Goal: Transaction & Acquisition: Purchase product/service

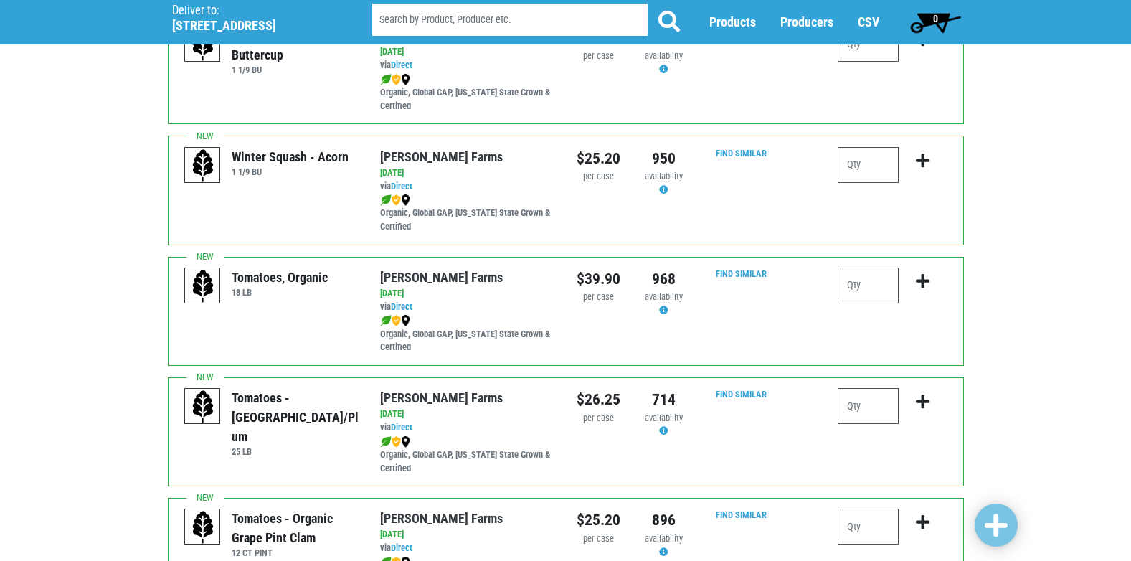
scroll to position [391, 0]
click at [863, 407] on input "number" at bounding box center [867, 405] width 61 height 36
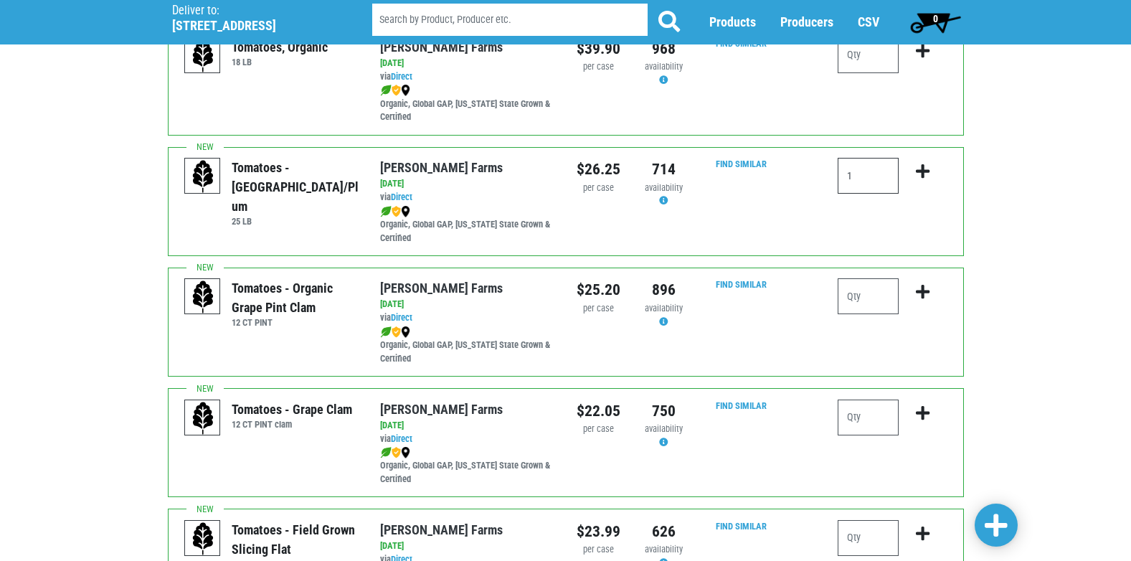
scroll to position [649, 0]
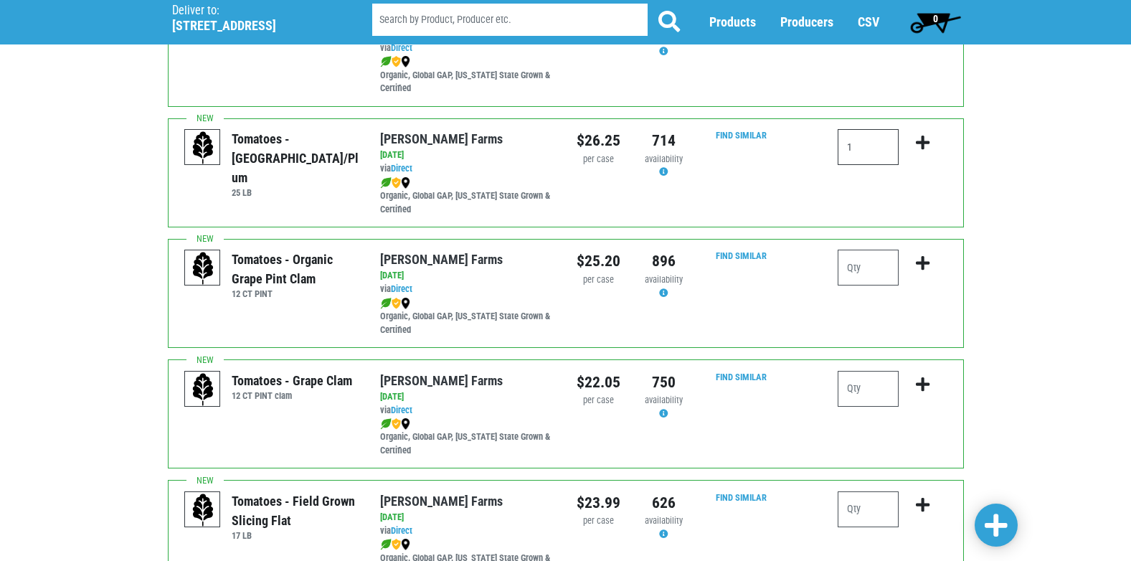
type input "1"
click at [863, 506] on input "number" at bounding box center [867, 509] width 61 height 36
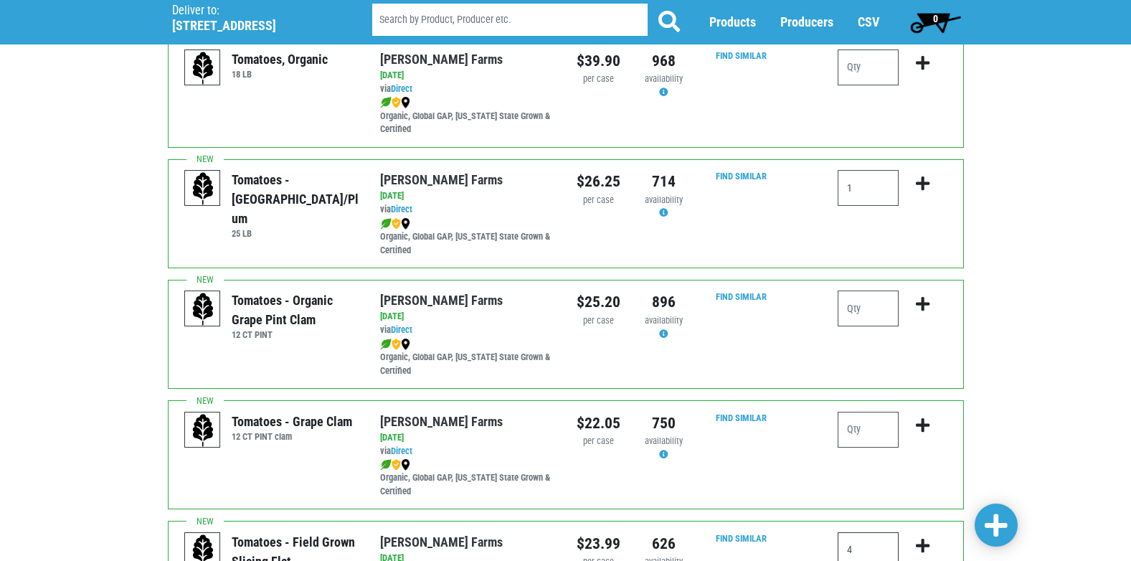
scroll to position [554, 0]
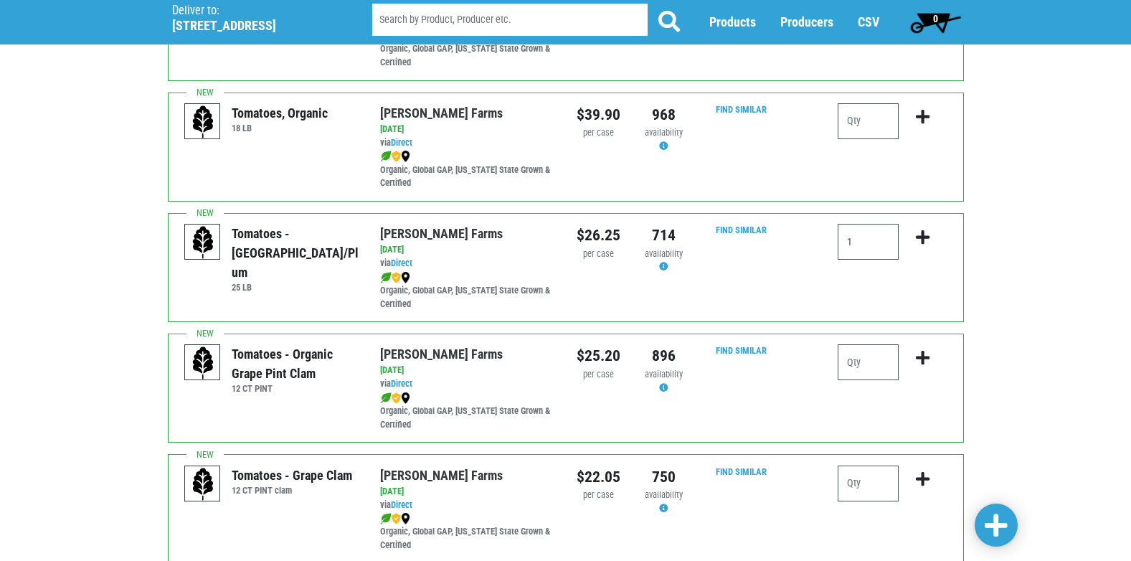
type input "4"
click at [922, 234] on icon "submit" at bounding box center [923, 237] width 14 height 16
click at [929, 234] on icon "submit" at bounding box center [923, 237] width 14 height 16
click at [919, 234] on icon "submit" at bounding box center [923, 237] width 14 height 16
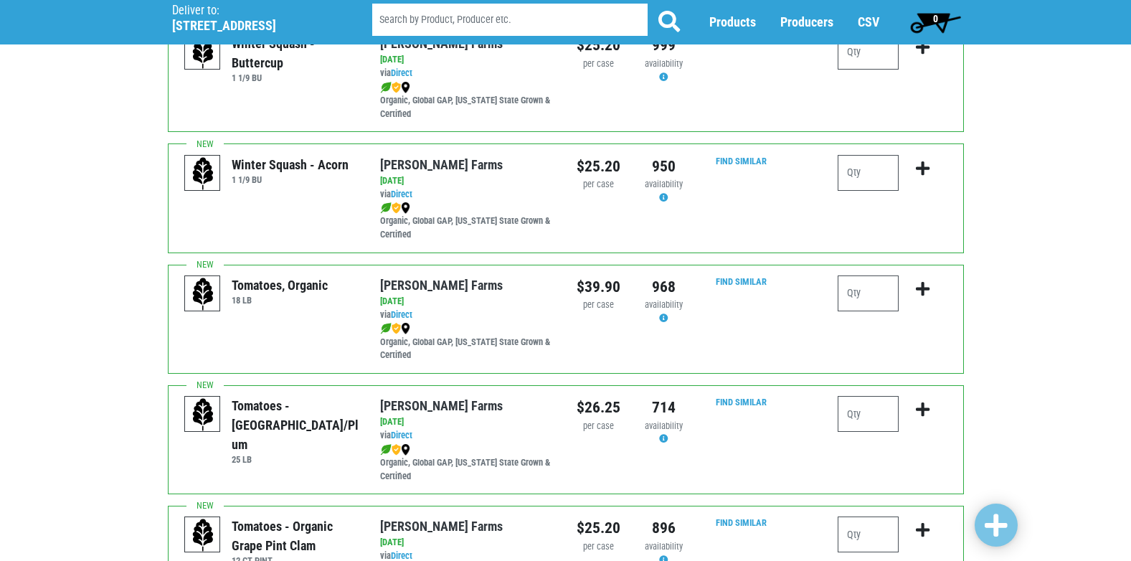
scroll to position [400, 0]
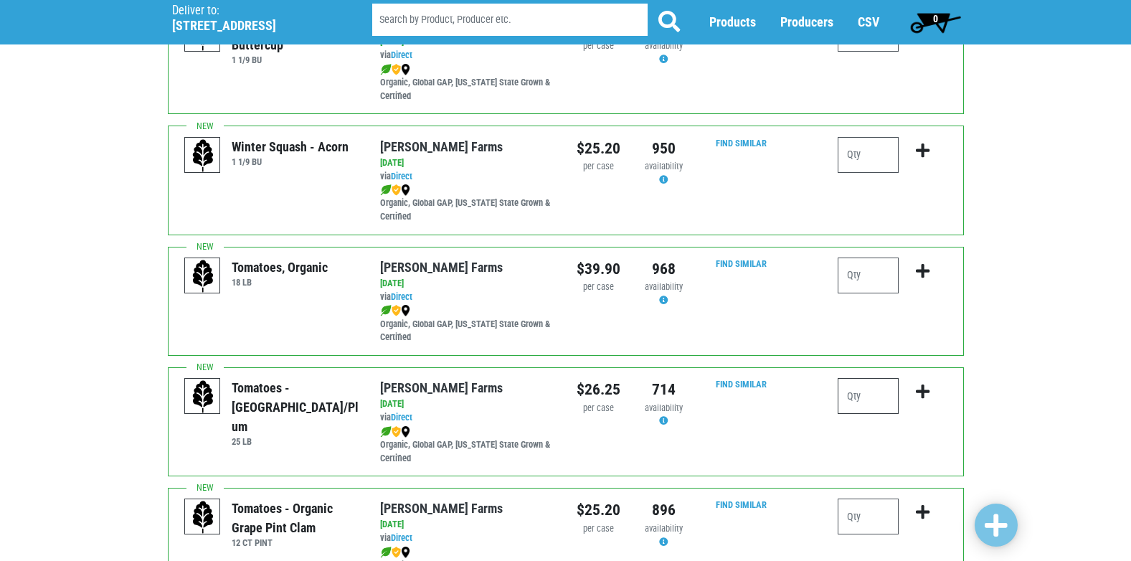
click at [868, 392] on input "number" at bounding box center [867, 396] width 61 height 36
type input "1"
click at [922, 390] on icon "submit" at bounding box center [923, 392] width 14 height 16
click at [995, 523] on span at bounding box center [995, 526] width 23 height 26
click at [919, 389] on icon "submit" at bounding box center [923, 392] width 14 height 16
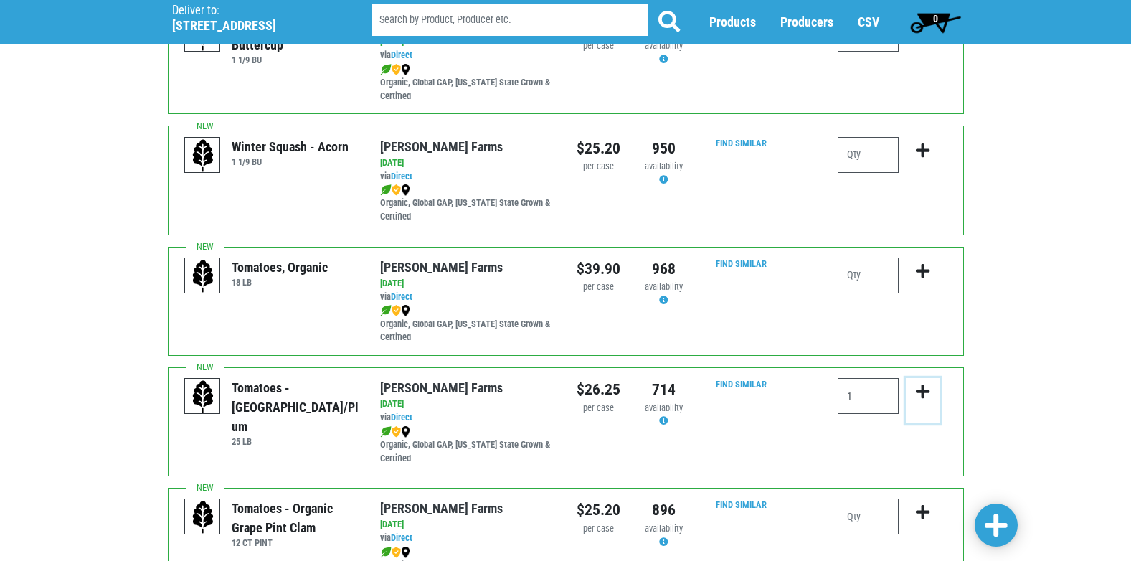
click at [919, 386] on icon "submit" at bounding box center [923, 392] width 14 height 16
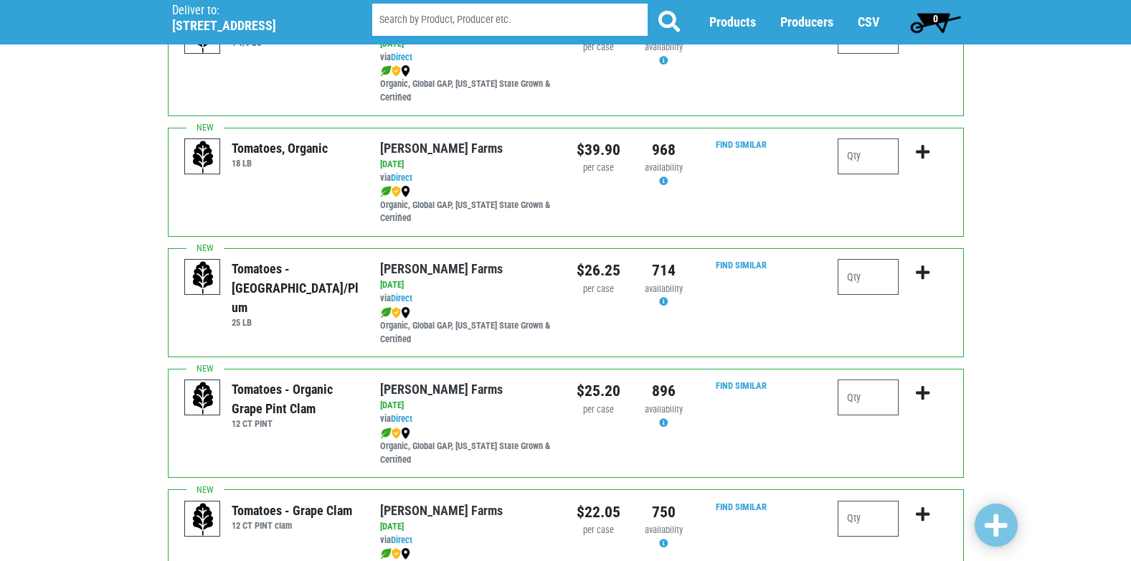
scroll to position [530, 0]
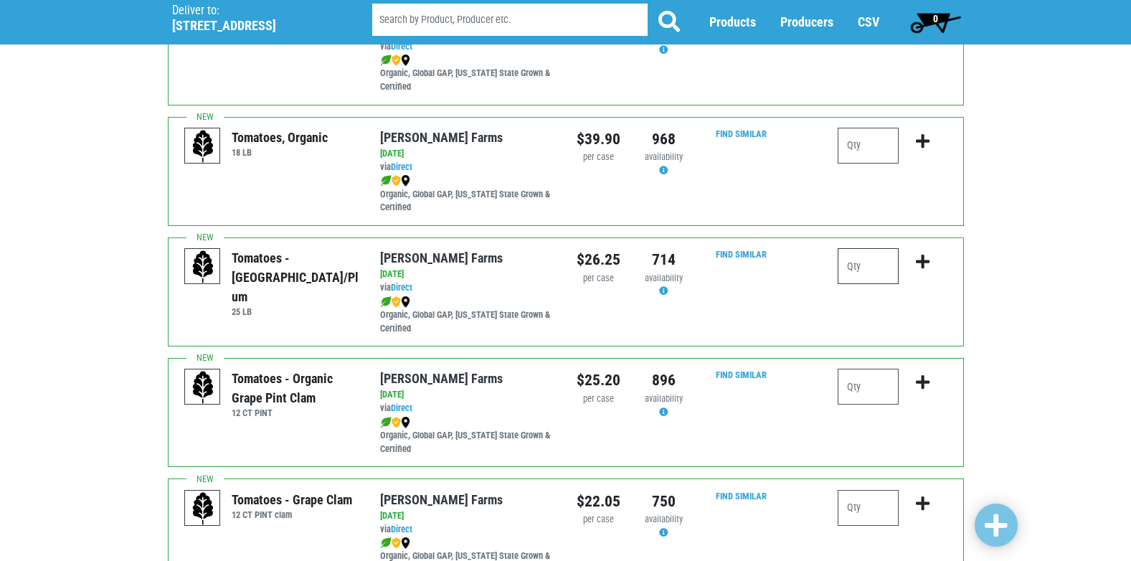
click at [855, 260] on input "number" at bounding box center [867, 266] width 61 height 36
type input "1"
click at [922, 257] on icon "submit" at bounding box center [923, 262] width 14 height 16
click at [923, 253] on button "submit" at bounding box center [923, 270] width 34 height 45
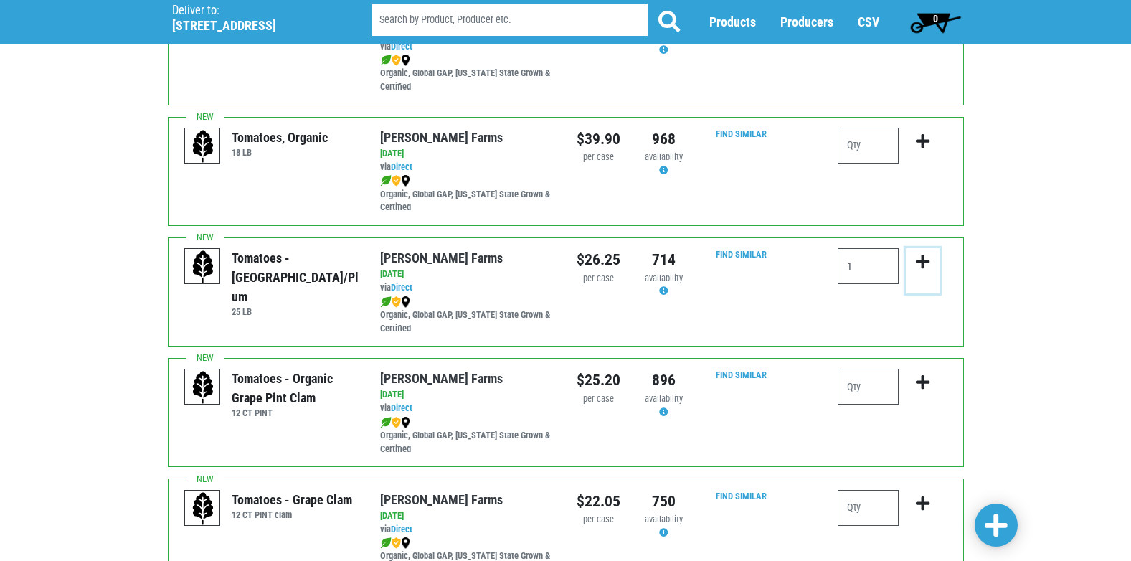
click at [923, 253] on button "submit" at bounding box center [923, 270] width 34 height 45
click at [920, 375] on icon "submit" at bounding box center [923, 382] width 14 height 16
click at [916, 504] on icon "submit" at bounding box center [923, 503] width 14 height 16
click at [860, 502] on input "number" at bounding box center [867, 508] width 61 height 36
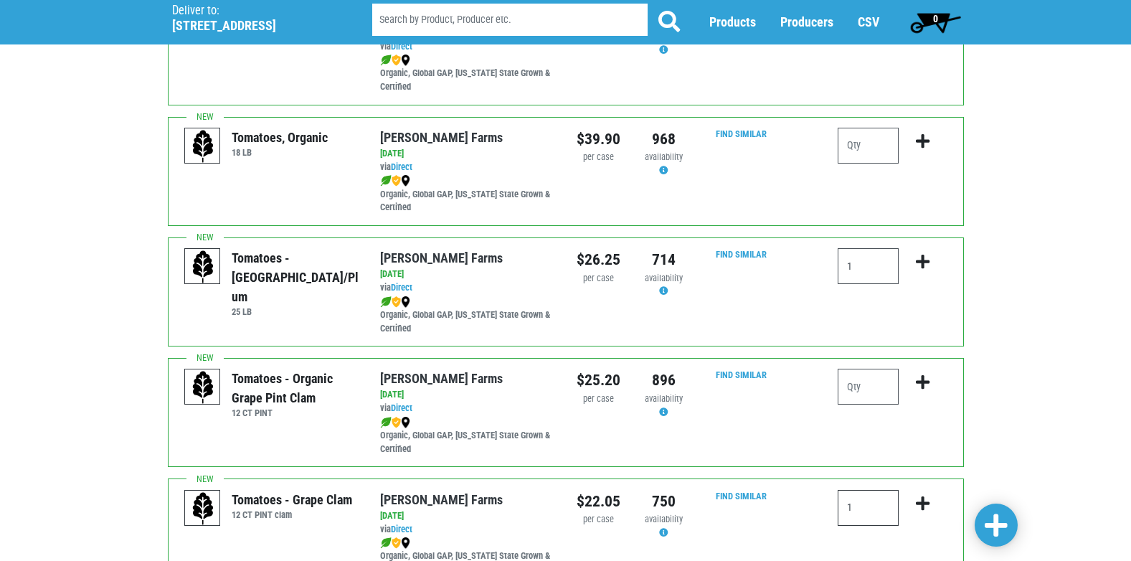
type input "1"
click at [919, 496] on icon "submit" at bounding box center [923, 503] width 14 height 16
click at [866, 516] on input "1" at bounding box center [867, 508] width 61 height 36
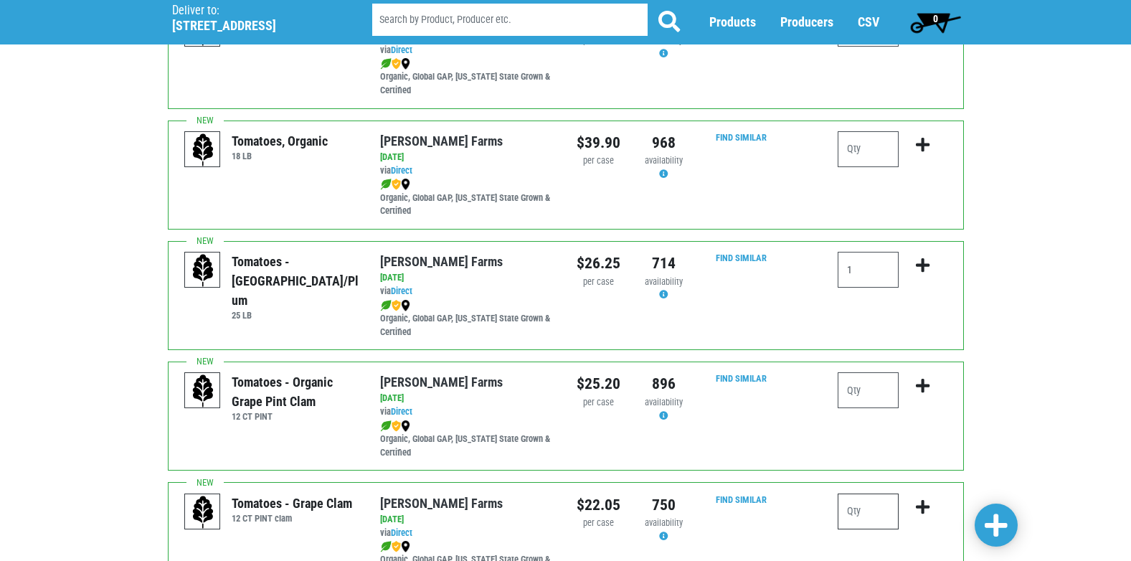
scroll to position [516, 0]
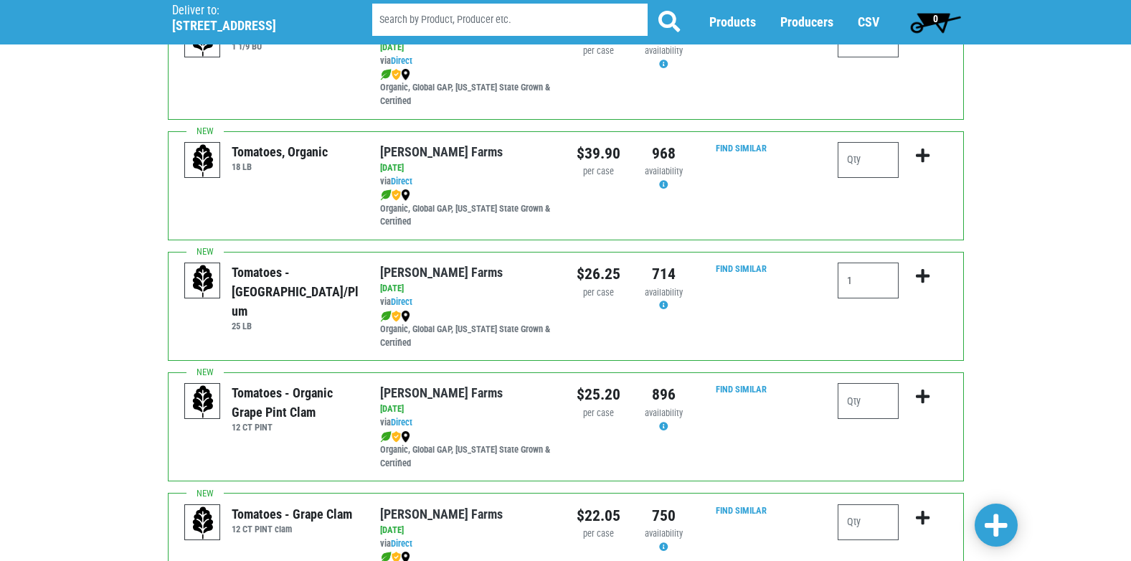
click at [995, 526] on span at bounding box center [995, 526] width 23 height 26
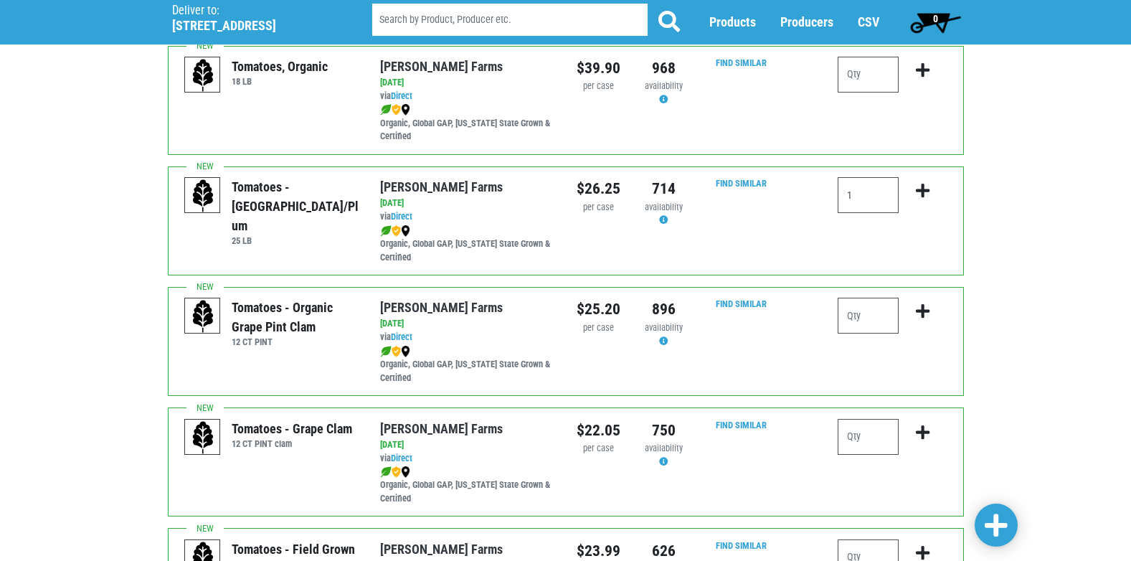
scroll to position [602, 0]
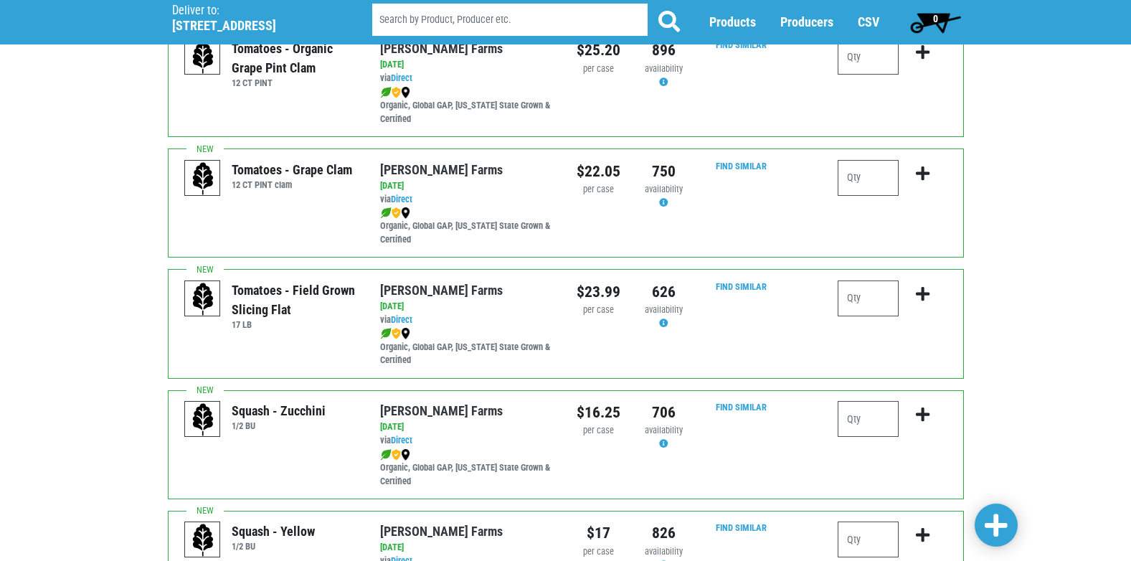
click at [1130, 551] on div "Deliver To Tops Nottingham, 362 (620 Nottingham Rd, Syracuse, NY 13210, USA) De…" at bounding box center [565, 485] width 1131 height 2551
click at [1129, 551] on div "Deliver To Tops Nottingham, 362 (620 Nottingham Rd, Syracuse, NY 13210, USA) De…" at bounding box center [565, 485] width 1131 height 2551
click at [1129, 550] on div "Deliver To Tops Nottingham, 362 (620 Nottingham Rd, Syracuse, NY 13210, USA) De…" at bounding box center [565, 485] width 1131 height 2551
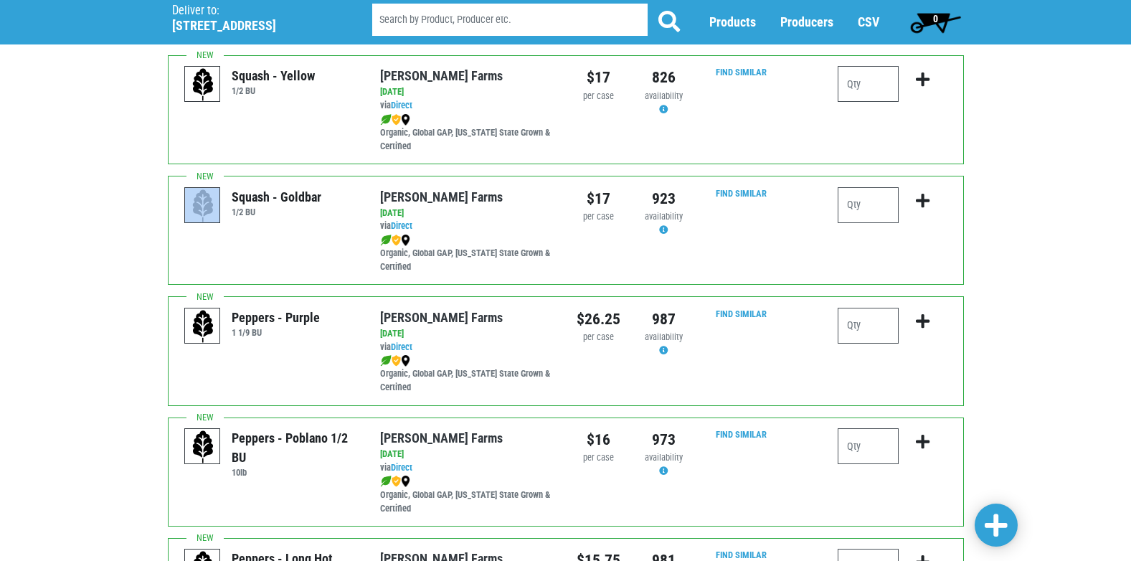
scroll to position [1316, 0]
click at [1130, 550] on div "Deliver To Tops Nottingham, 362 (620 Nottingham Rd, Syracuse, NY 13210, USA) De…" at bounding box center [565, 29] width 1131 height 2551
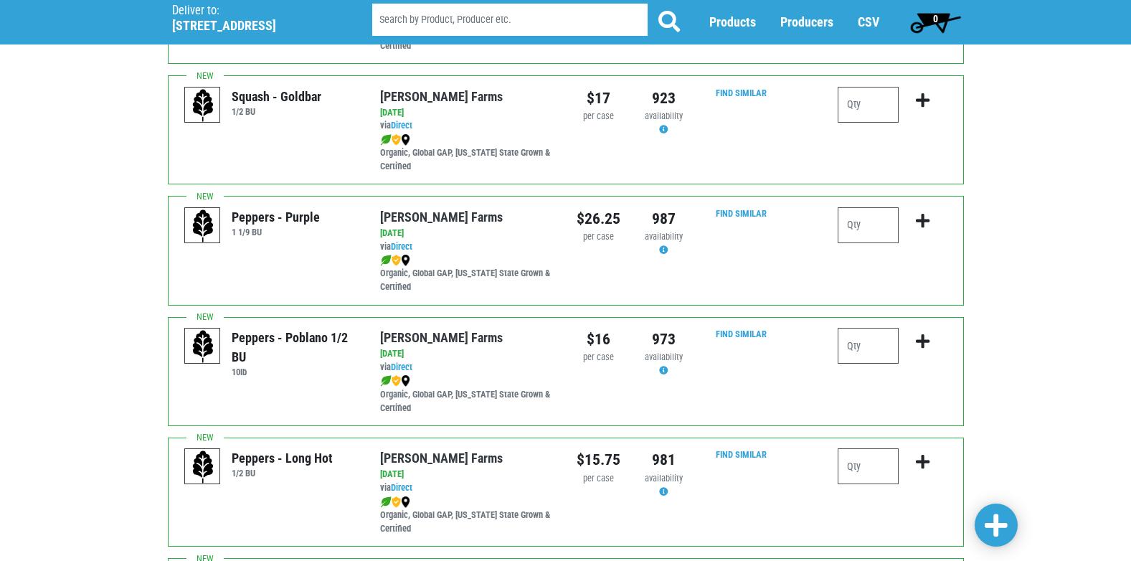
scroll to position [1430, 0]
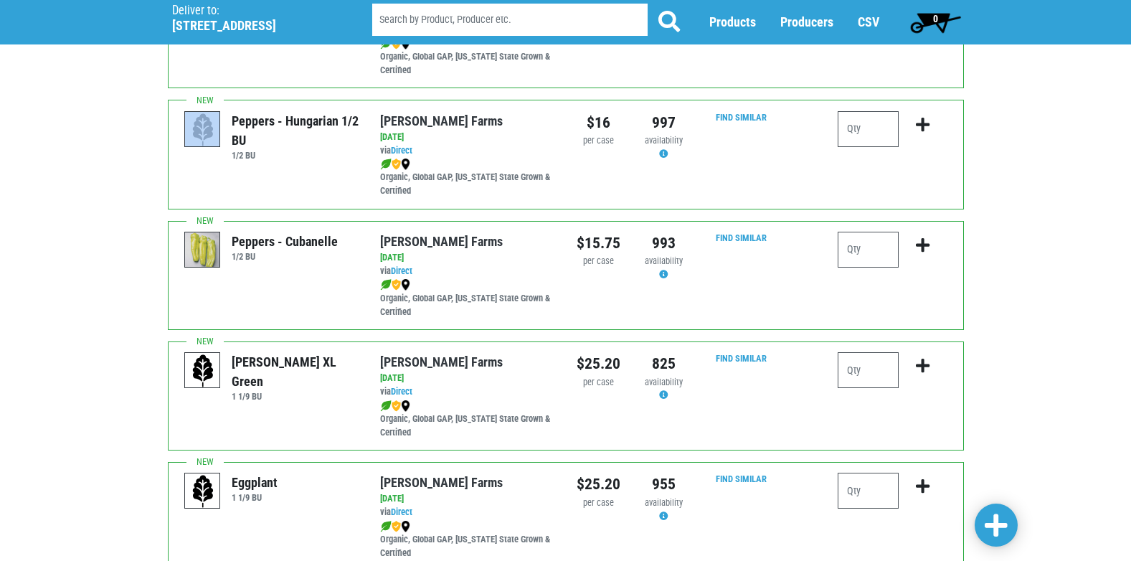
scroll to position [2003, 0]
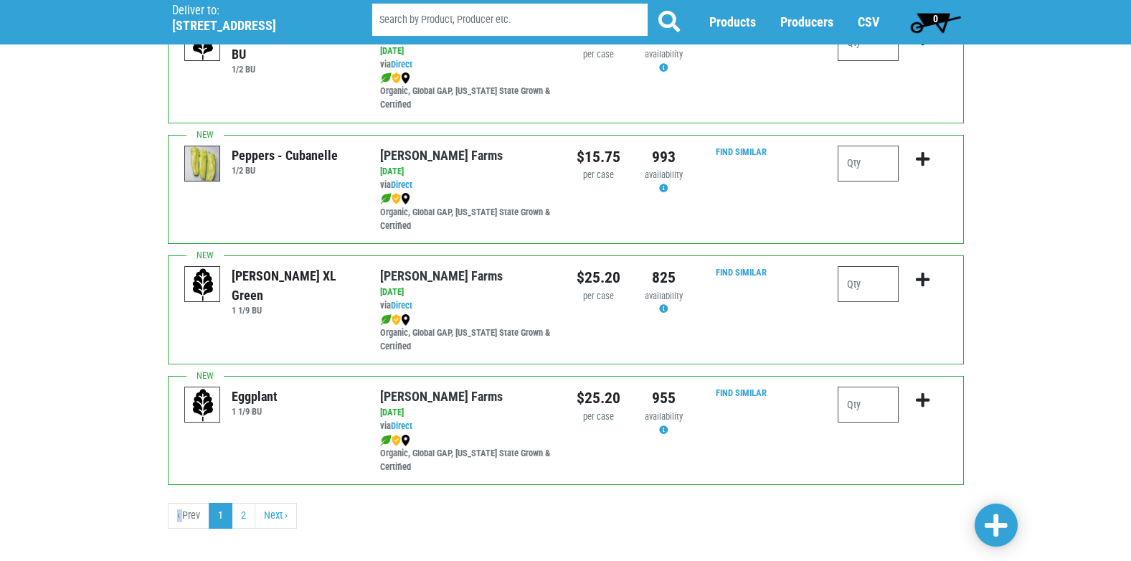
scroll to position [2089, 0]
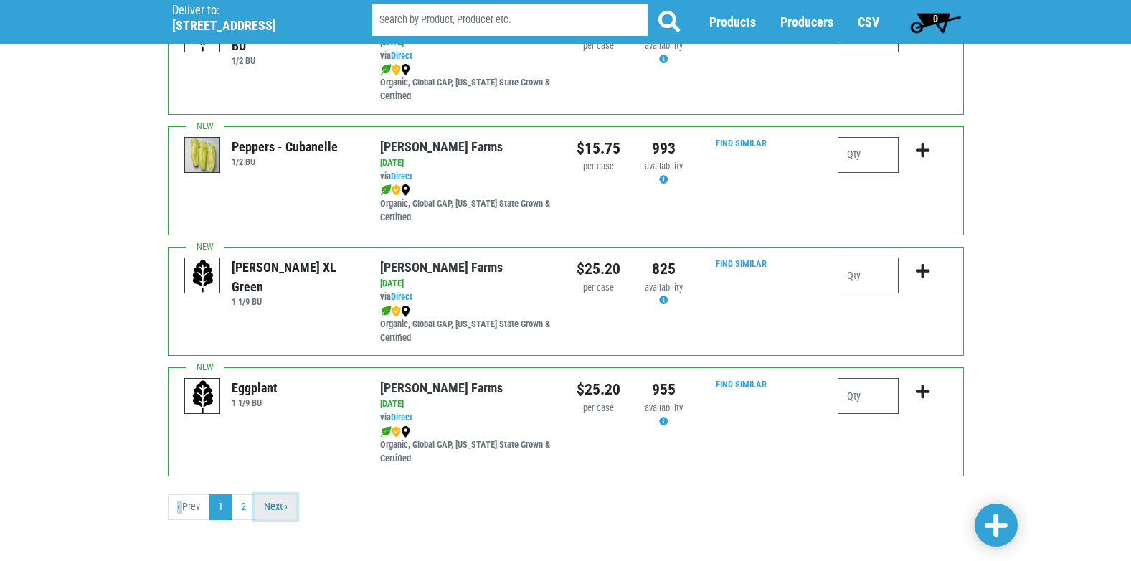
click at [268, 508] on link "Next ›" at bounding box center [276, 507] width 42 height 26
click at [245, 509] on link "2" at bounding box center [244, 507] width 24 height 26
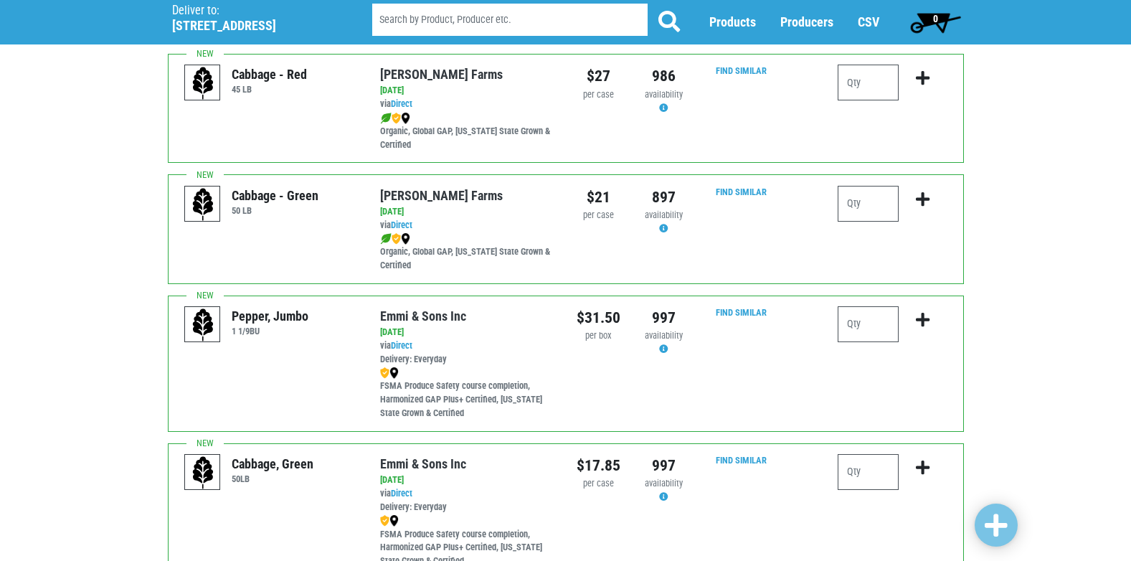
scroll to position [380, 0]
